Goal: Complete application form: Complete application form

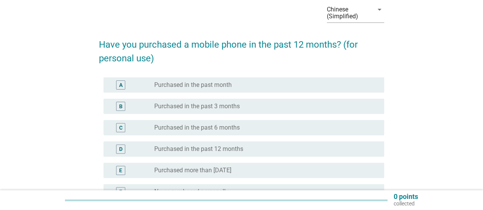
scroll to position [38, 0]
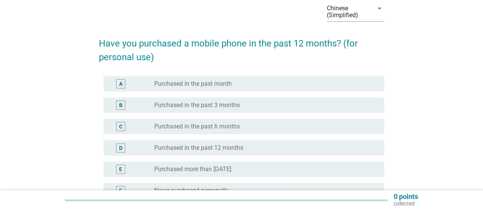
click at [260, 85] on div "radio_button_unchecked Purchased in the past month" at bounding box center [263, 84] width 218 height 8
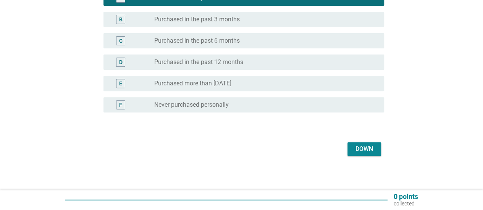
scroll to position [126, 0]
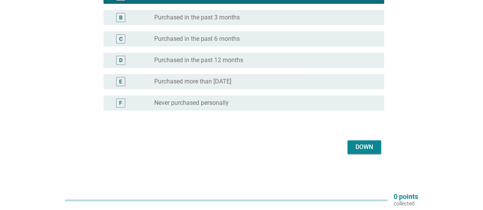
click at [363, 148] on font "Down" at bounding box center [364, 147] width 18 height 7
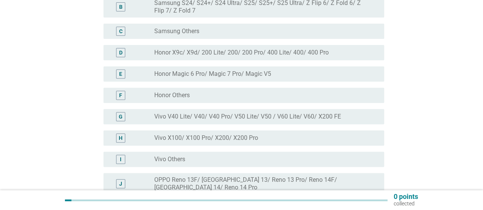
scroll to position [0, 0]
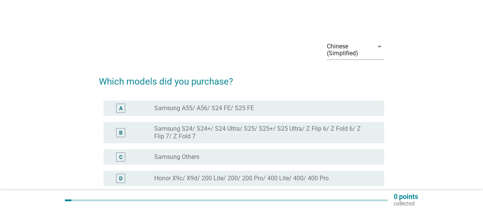
click at [302, 112] on div "radio_button_unchecked Samsung A55/ A56/ S24 FE/ S25 FE" at bounding box center [263, 109] width 218 height 8
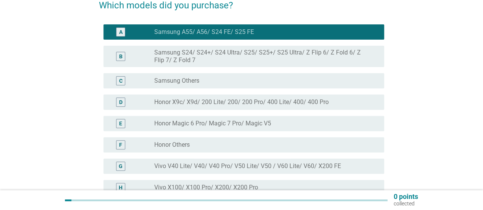
click at [298, 106] on font "Honor X9c/ X9d/ 200 Lite/ 200/ 200 Pro/ 400 Lite/ 400/ 400 Pro" at bounding box center [241, 102] width 174 height 8
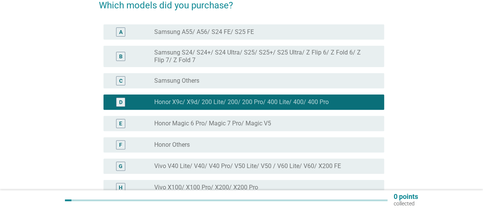
scroll to position [305, 0]
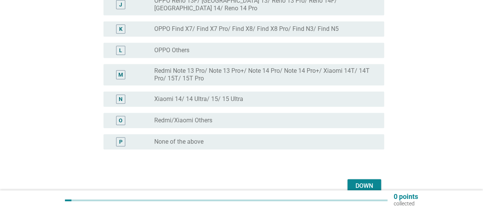
click at [324, 113] on div "O radio_button_unchecked Redmi/Xiaomi Others" at bounding box center [243, 120] width 281 height 15
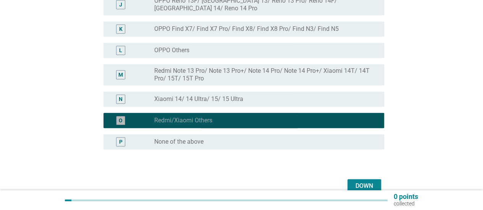
click at [328, 95] on div "radio_button_unchecked Xiaomi 14/ 14 Ultra/ 15/ 15 Ultra" at bounding box center [263, 99] width 218 height 8
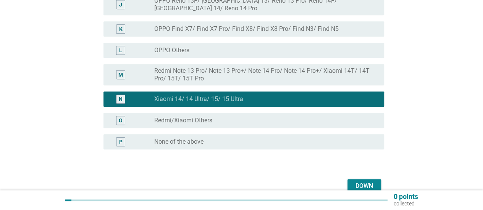
click at [369, 182] on font "Down" at bounding box center [364, 185] width 18 height 7
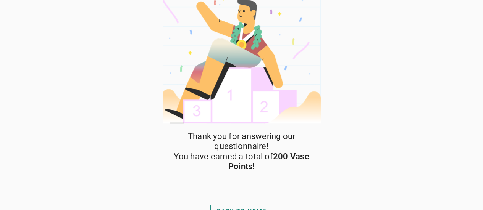
scroll to position [20, 0]
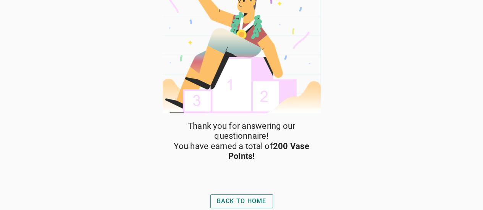
click at [249, 203] on font "Back to Home" at bounding box center [242, 201] width 50 height 7
